Goal: Complete application form

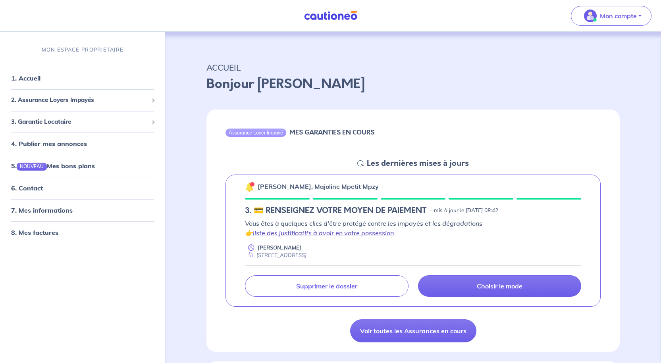
click at [354, 232] on link "liste des justificatifs à avoir en votre possession" at bounding box center [323, 233] width 141 height 8
click at [314, 235] on link "liste des justificatifs à avoir en votre possession" at bounding box center [323, 233] width 141 height 8
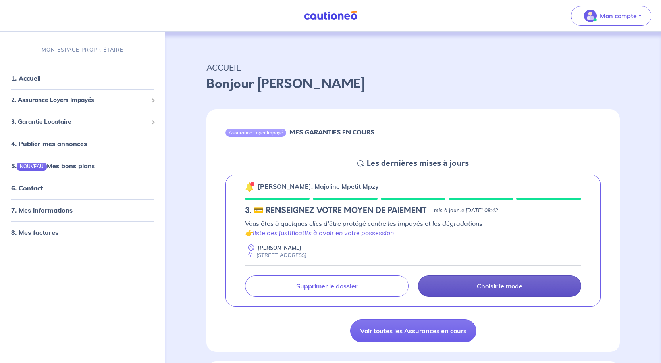
click at [450, 282] on link "Choisir le mode" at bounding box center [499, 286] width 163 height 21
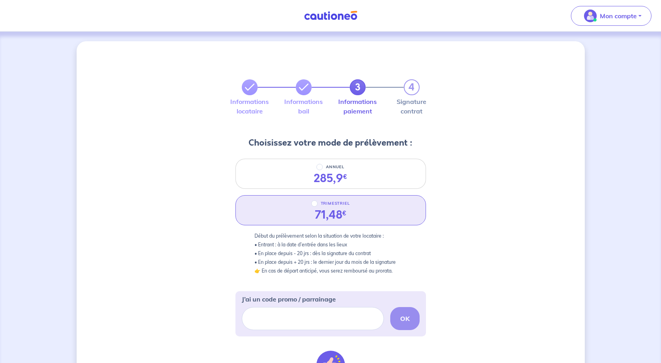
click at [349, 214] on div "71,48 €" at bounding box center [331, 215] width 44 height 14
radio input "true"
click at [348, 214] on div "71,48 €" at bounding box center [331, 215] width 44 height 14
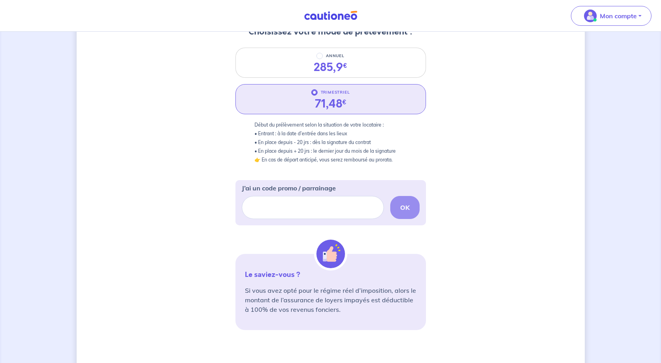
scroll to position [159, 0]
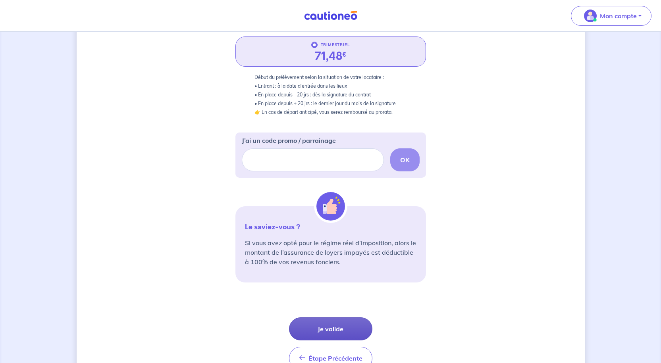
click at [341, 324] on button "Je valide" at bounding box center [330, 329] width 83 height 23
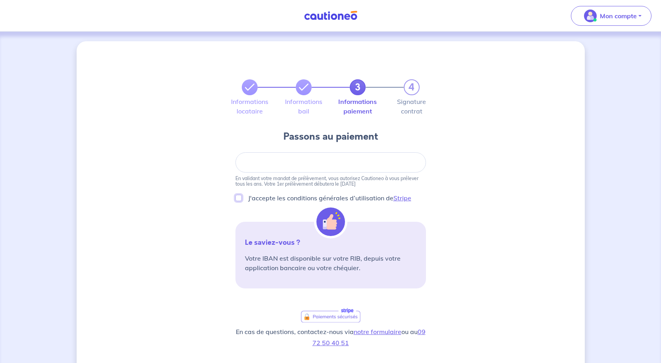
click at [239, 196] on input "J'accepte les conditions générales d’utilisation de Stripe" at bounding box center [238, 198] width 6 height 6
checkbox input "true"
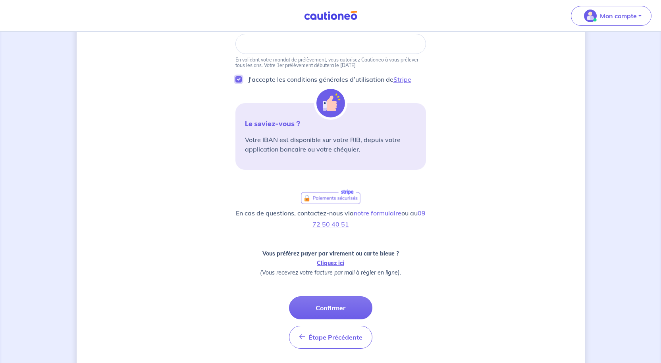
scroll to position [119, 0]
click at [334, 260] on link "Cliquez ici" at bounding box center [330, 262] width 27 height 7
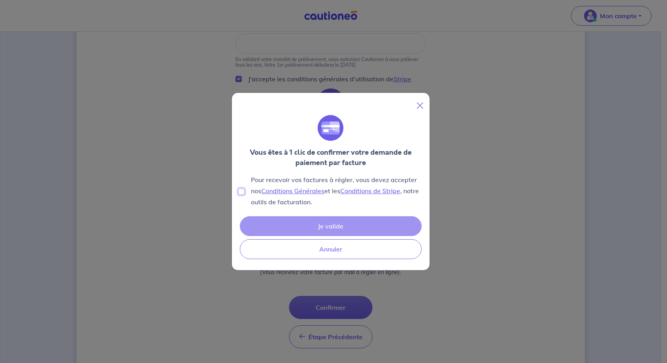
click at [241, 191] on input "Pour recevoir vos factures à régler, vous devez accepter nos Conditions Général…" at bounding box center [241, 192] width 6 height 6
checkbox input "true"
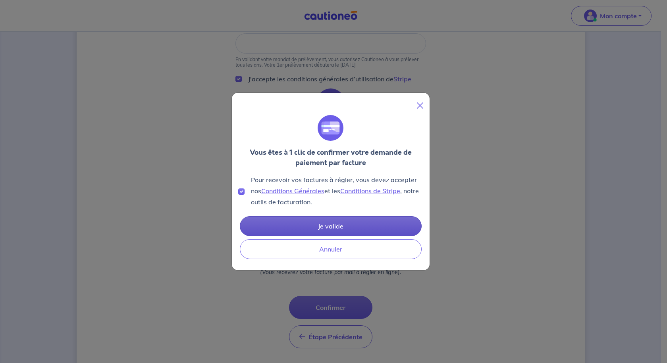
click at [287, 220] on button "Je valide" at bounding box center [331, 226] width 182 height 20
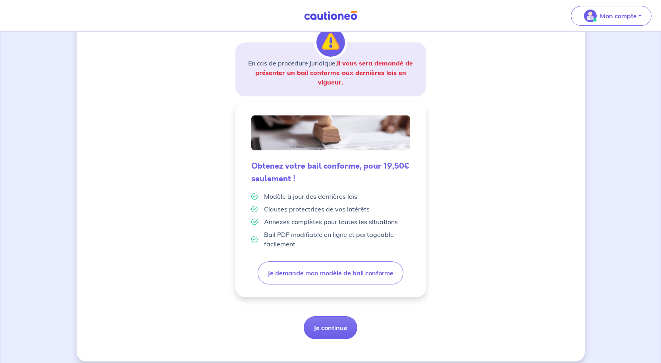
scroll to position [137, 0]
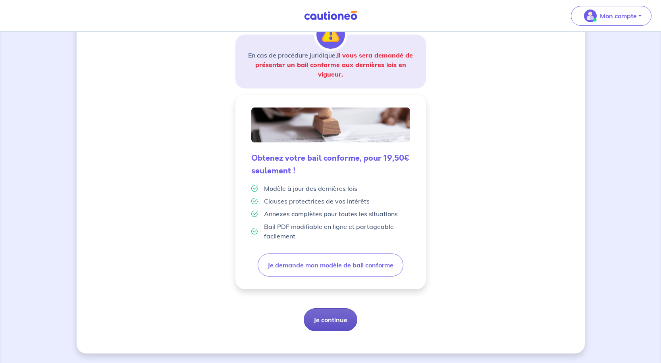
click at [322, 318] on button "Je continue" at bounding box center [331, 320] width 54 height 23
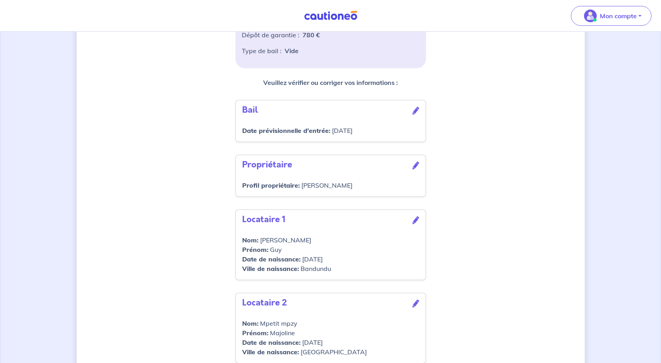
scroll to position [270, 0]
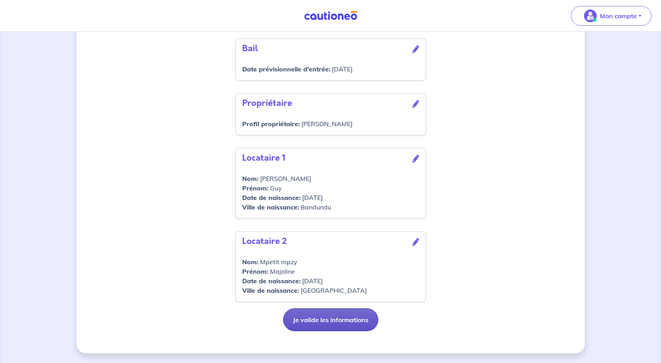
click at [337, 320] on button "Je valide les informations" at bounding box center [330, 320] width 95 height 23
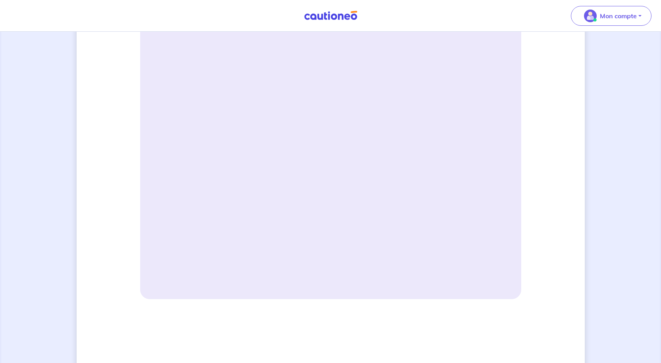
scroll to position [318, 0]
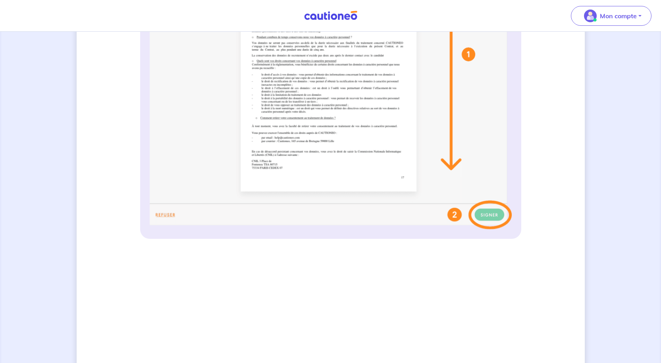
click at [485, 216] on img at bounding box center [331, 71] width 362 height 315
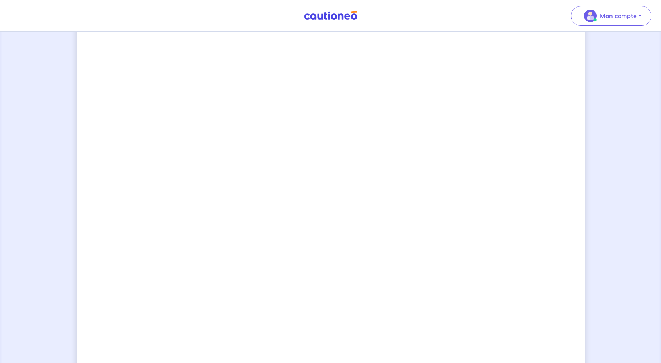
scroll to position [552, 0]
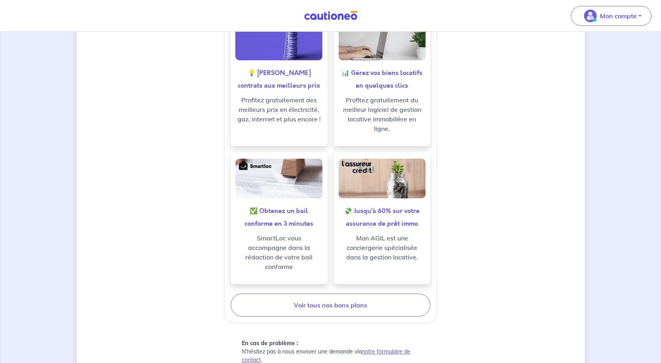
scroll to position [318, 0]
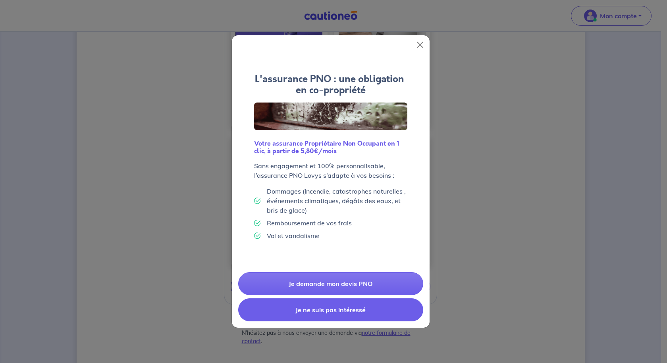
click at [353, 311] on button "Je ne suis pas intéressé" at bounding box center [330, 310] width 185 height 23
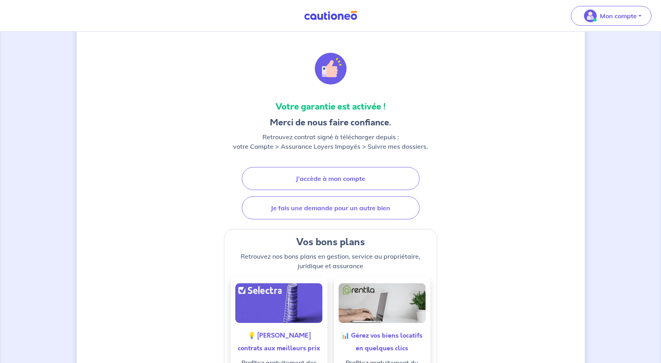
scroll to position [0, 0]
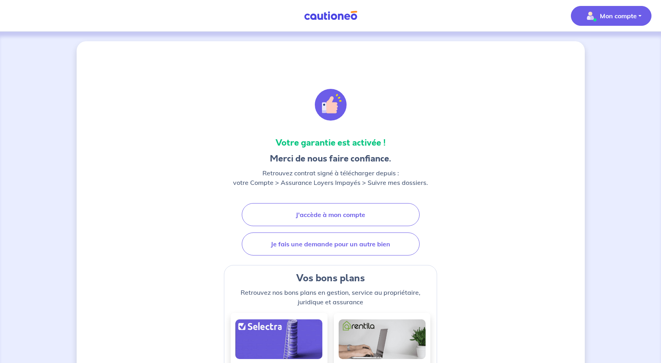
click at [622, 14] on p "Mon compte" at bounding box center [618, 16] width 37 height 10
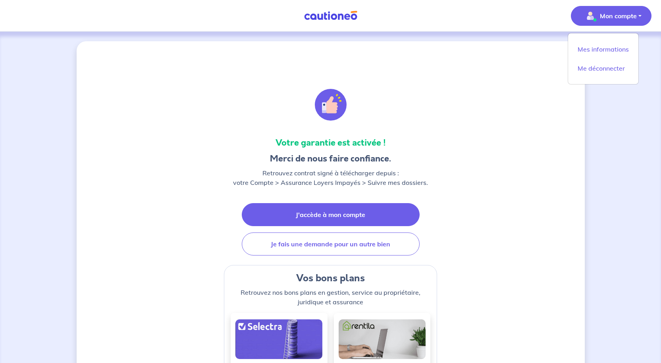
click at [327, 213] on link "J'accède à mon compte" at bounding box center [331, 214] width 178 height 23
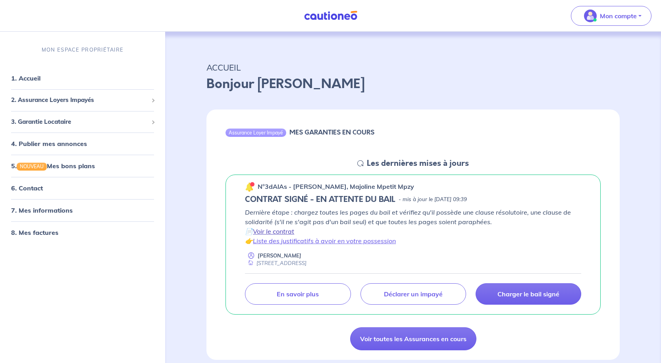
click at [279, 230] on link "Voir le contrat" at bounding box center [273, 232] width 41 height 8
